Goal: Task Accomplishment & Management: Manage account settings

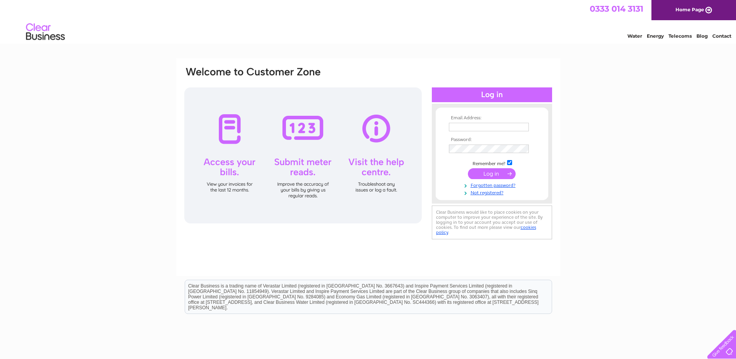
type input "[EMAIL_ADDRESS][DOMAIN_NAME]"
click at [493, 175] on input "submit" at bounding box center [492, 173] width 48 height 11
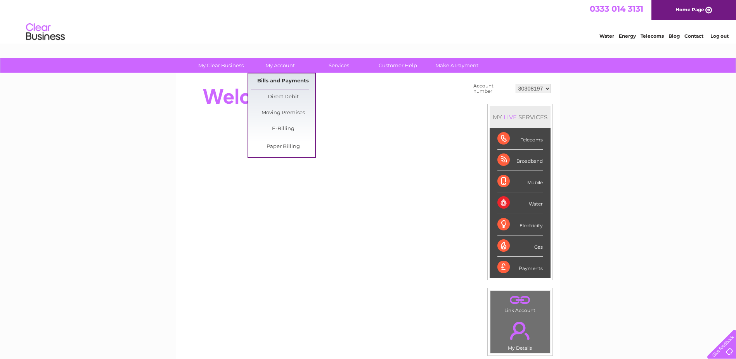
click at [283, 82] on link "Bills and Payments" at bounding box center [283, 81] width 64 height 16
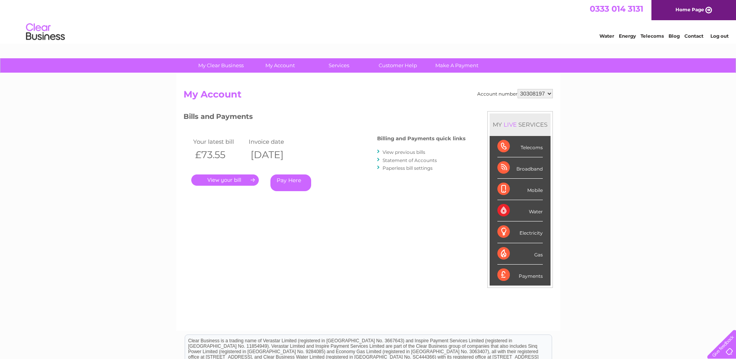
click at [224, 181] on link "." at bounding box center [225, 179] width 68 height 11
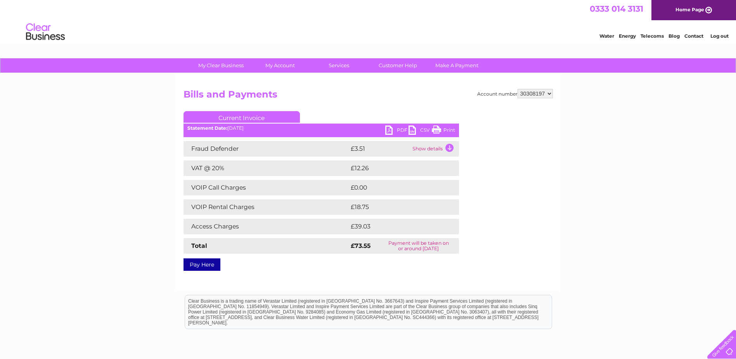
click at [398, 129] on link "PDF" at bounding box center [397, 130] width 23 height 11
drag, startPoint x: 720, startPoint y: 36, endPoint x: 714, endPoint y: 36, distance: 5.8
click at [720, 36] on link "Log out" at bounding box center [720, 36] width 18 height 6
